Goal: Transaction & Acquisition: Purchase product/service

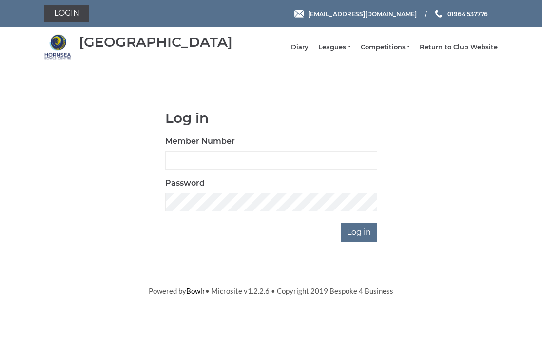
click at [360, 237] on input "Log in" at bounding box center [359, 232] width 37 height 19
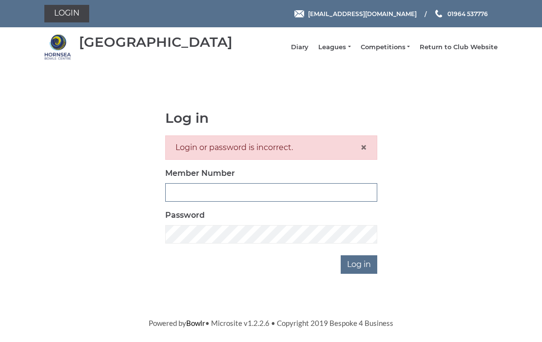
click at [206, 200] on input "Member Number" at bounding box center [271, 192] width 212 height 19
click at [364, 270] on input "Log in" at bounding box center [359, 264] width 37 height 19
click at [242, 198] on input "Member Number" at bounding box center [271, 192] width 212 height 19
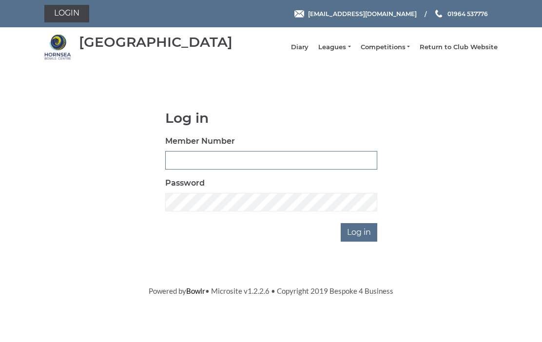
click at [199, 161] on input "Member Number" at bounding box center [271, 160] width 212 height 19
type input "0684"
click at [363, 235] on input "Log in" at bounding box center [359, 232] width 37 height 19
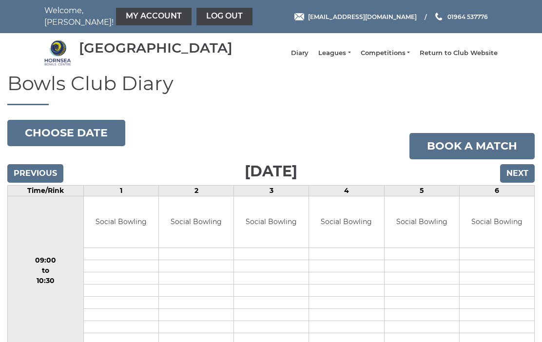
click at [140, 8] on link "My Account" at bounding box center [154, 17] width 76 height 18
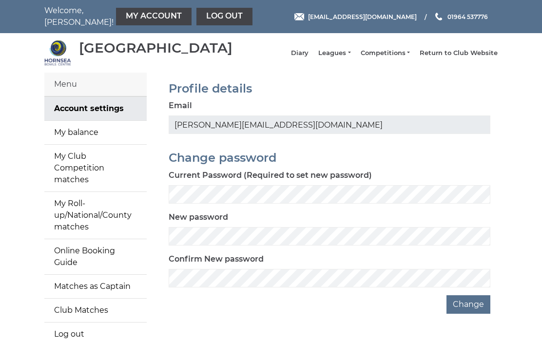
click at [93, 140] on link "My balance" at bounding box center [95, 132] width 102 height 23
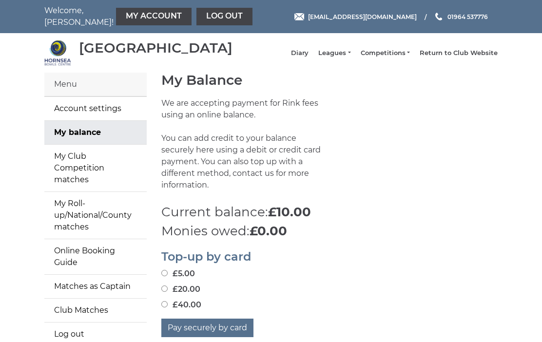
click at [168, 286] on input "£20.00" at bounding box center [164, 289] width 6 height 6
radio input "true"
click at [213, 324] on button "Pay securely by card" at bounding box center [207, 328] width 92 height 19
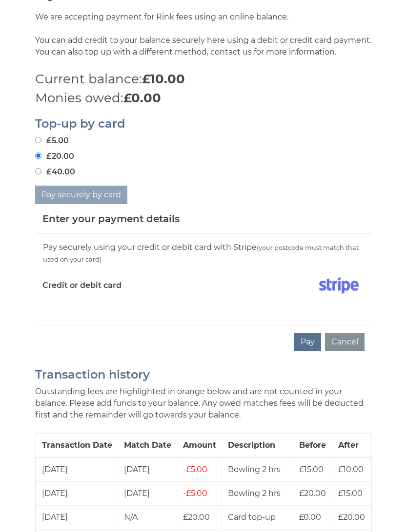
scroll to position [321, 0]
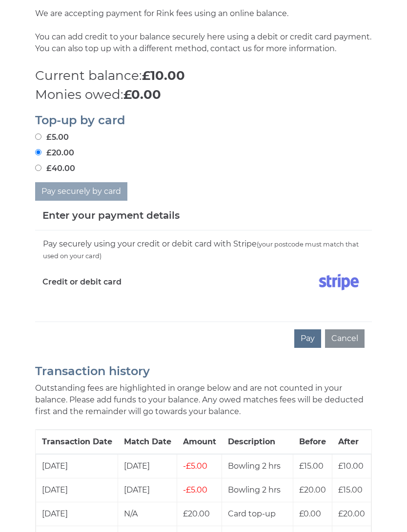
click at [55, 322] on div "Pay securely using your credit or debit card with Stripe (your postcode must ma…" at bounding box center [203, 276] width 336 height 91
click at [58, 223] on h5 "Enter your payment details" at bounding box center [110, 215] width 137 height 15
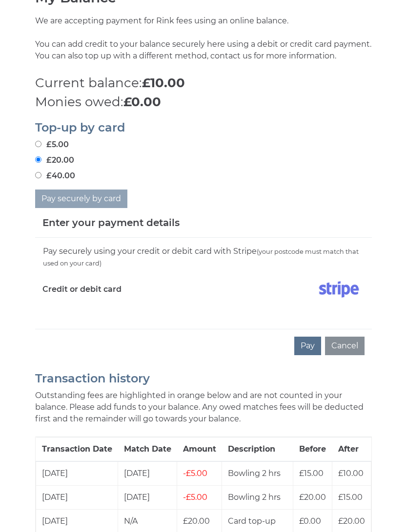
scroll to position [303, 0]
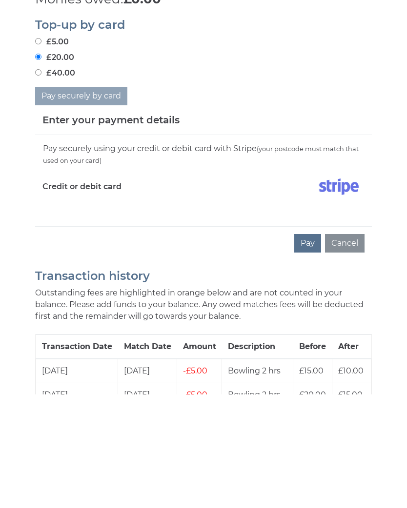
click at [309, 342] on button "Pay" at bounding box center [307, 357] width 27 height 19
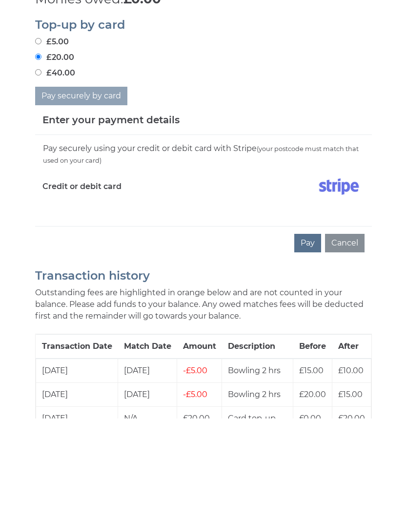
scroll to position [417, 0]
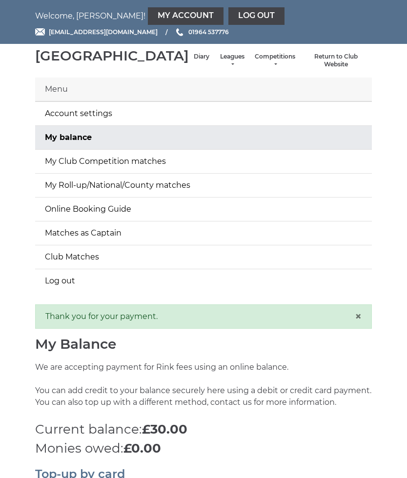
click at [228, 13] on link "Log out" at bounding box center [256, 16] width 56 height 18
